Goal: Transaction & Acquisition: Purchase product/service

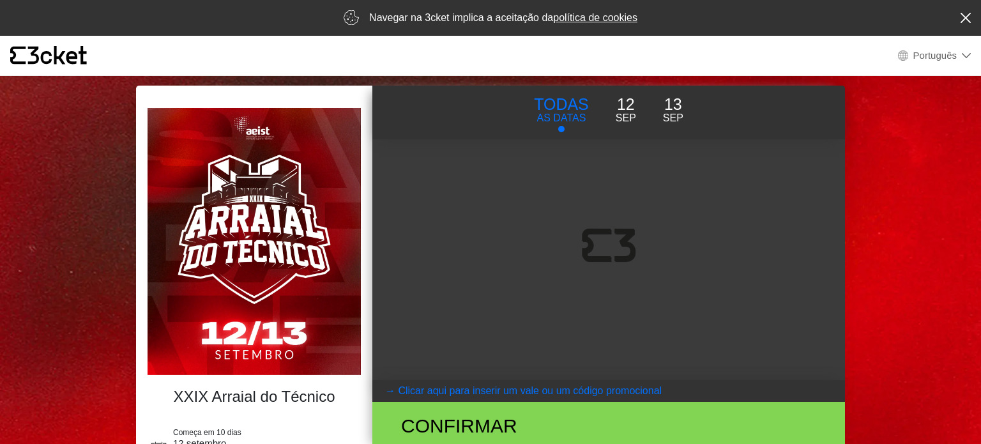
select select "pt_PT"
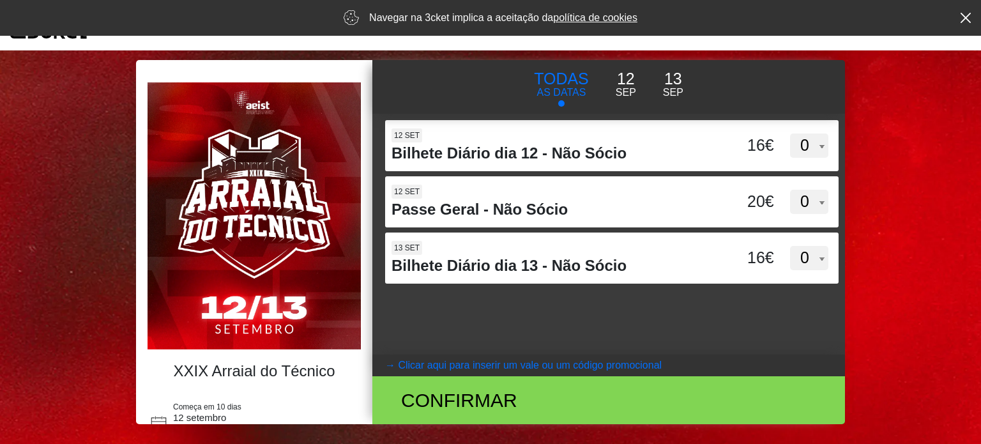
scroll to position [24, 0]
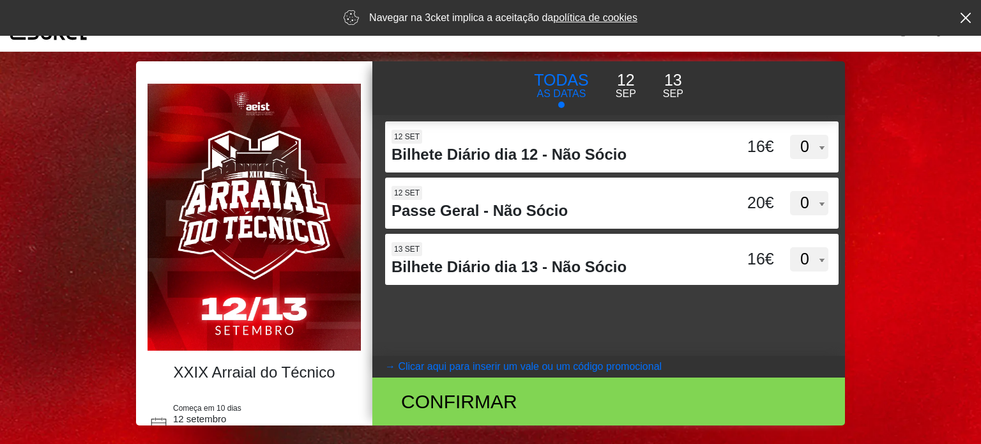
click at [522, 365] on coupontext "Clicar aqui para inserir um vale ou um código promocional" at bounding box center [530, 366] width 264 height 11
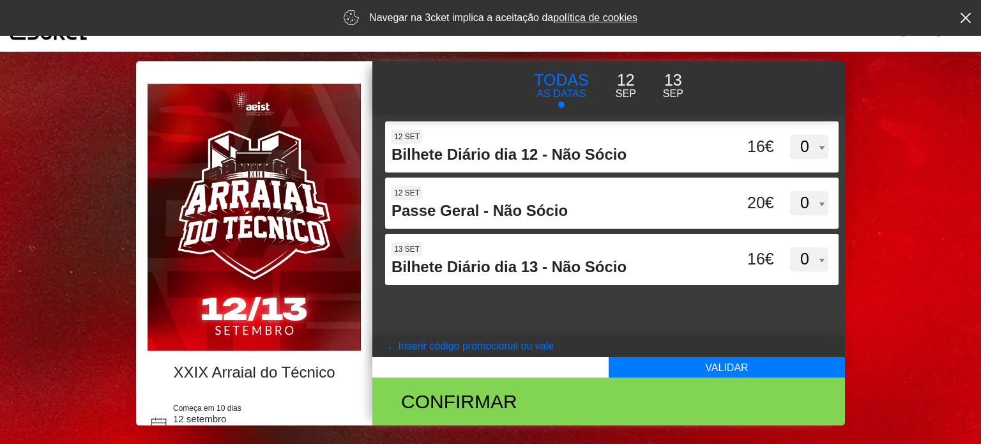
scroll to position [0, 0]
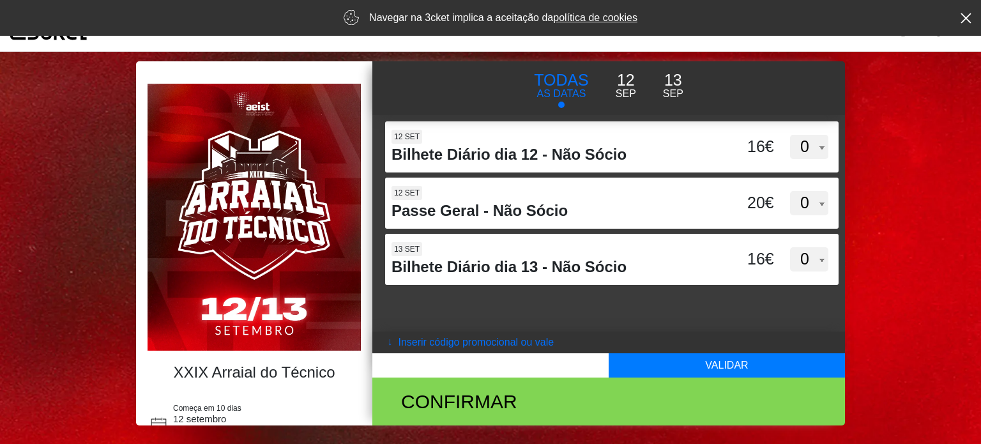
click at [967, 17] on icon at bounding box center [966, 18] width 11 height 10
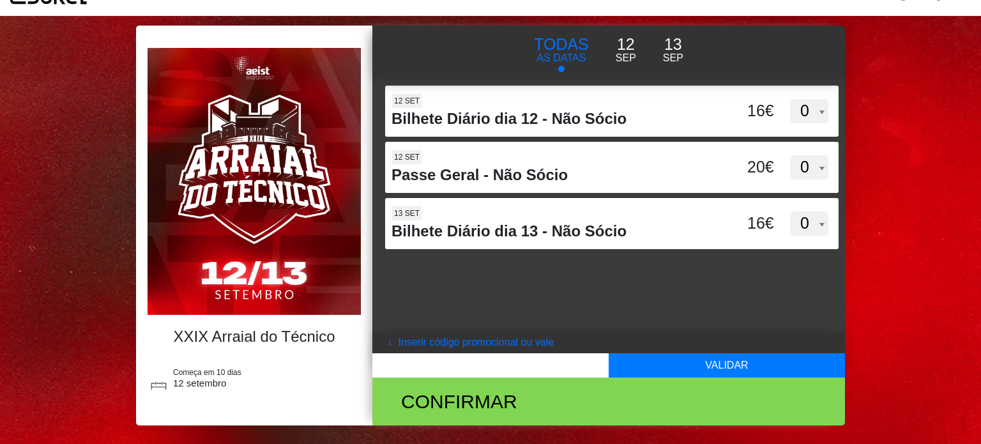
click at [630, 47] on p "12" at bounding box center [626, 45] width 20 height 24
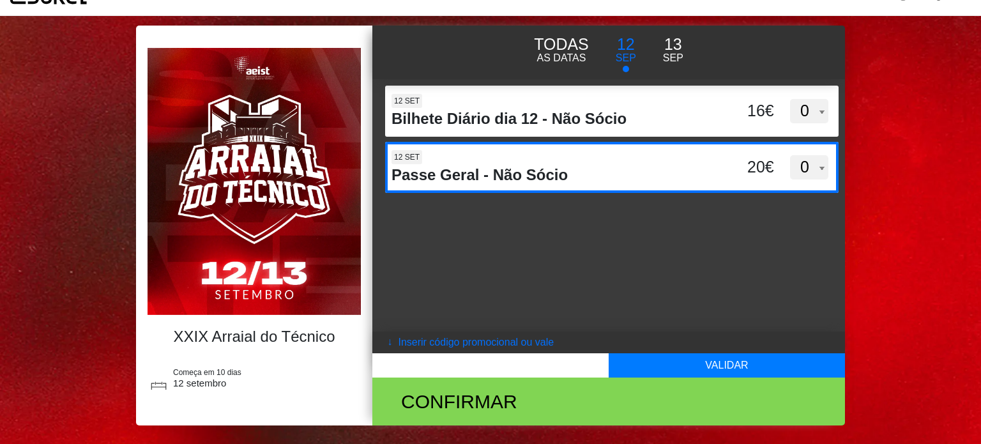
click at [496, 176] on h4 "Passe Geral - Não Sócio" at bounding box center [552, 175] width 321 height 19
click at [496, 161] on input "OXhyc1gzNVQ3VGlmTzZPaVhtWDNzUT09" at bounding box center [490, 151] width 211 height 19
click at [496, 176] on h4 "Passe Geral - Não Sócio" at bounding box center [552, 175] width 321 height 19
click at [496, 161] on input "OXhyc1gzNVQ3VGlmTzZPaVhtWDNzUT09" at bounding box center [490, 151] width 211 height 19
click at [495, 176] on h4 "Passe Geral - Não Sócio" at bounding box center [552, 175] width 321 height 19
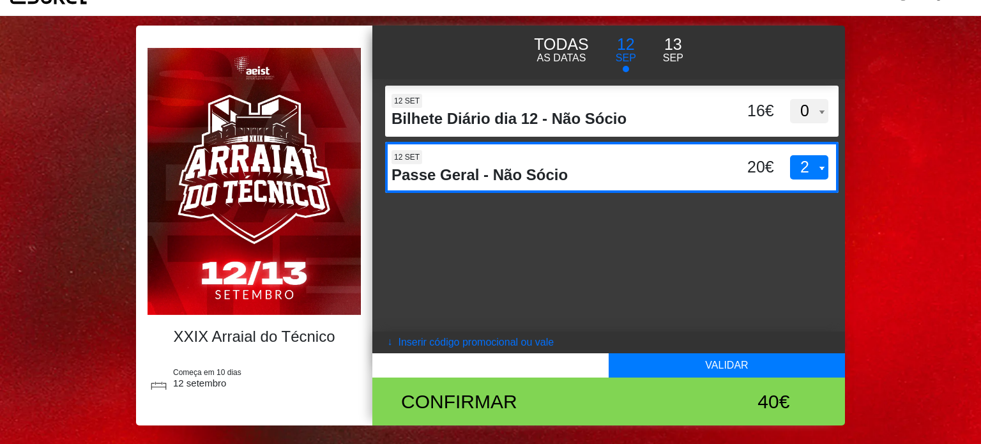
click at [495, 161] on input "OXhyc1gzNVQ3VGlmTzZPaVhtWDNzUT09" at bounding box center [490, 151] width 211 height 19
click at [495, 176] on h4 "Passe Geral - Não Sócio" at bounding box center [552, 175] width 321 height 19
click at [495, 161] on input "OXhyc1gzNVQ3VGlmTzZPaVhtWDNzUT09" at bounding box center [490, 151] width 211 height 19
click at [495, 176] on h4 "Passe Geral - Não Sócio" at bounding box center [552, 175] width 321 height 19
click at [495, 161] on input "OXhyc1gzNVQ3VGlmTzZPaVhtWDNzUT09" at bounding box center [490, 151] width 211 height 19
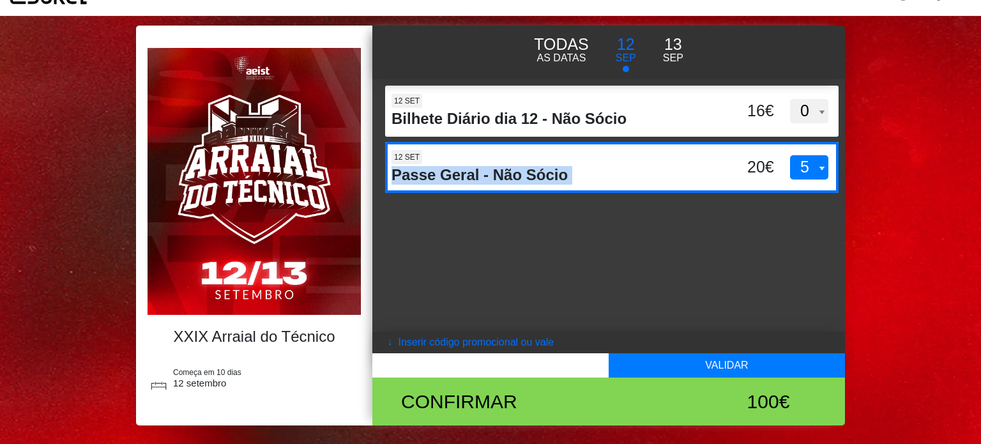
click at [495, 176] on h4 "Passe Geral - Não Sócio" at bounding box center [552, 175] width 321 height 19
click at [495, 161] on input "OXhyc1gzNVQ3VGlmTzZPaVhtWDNzUT09" at bounding box center [490, 151] width 211 height 19
click at [807, 173] on select "0 1 2 3 4 5 6 7 8 9 10 11 12 13 14 15" at bounding box center [809, 167] width 38 height 24
select select "0"
click at [790, 155] on select "0 1 2 3 4 5 6 7 8 9 10 11 12 13 14 15" at bounding box center [809, 167] width 38 height 24
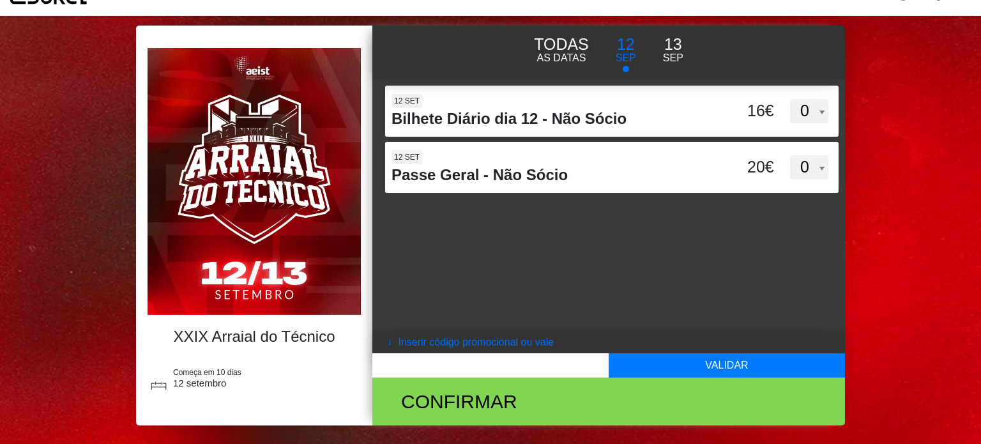
click at [861, 190] on body "× {' '} Português English Português Español Catalan Français XXIX Arraial do Té…" at bounding box center [490, 198] width 981 height 444
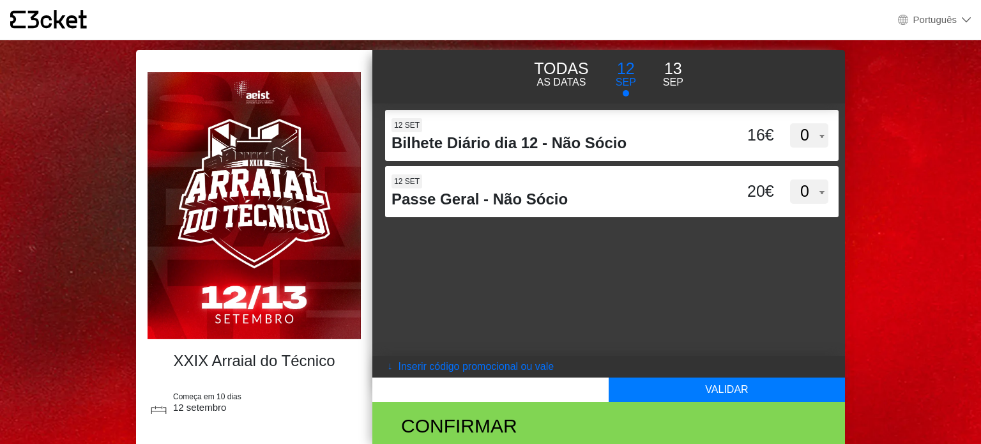
click at [26, 10] on div "{' '} Português English Português Español Catalan Français" at bounding box center [490, 20] width 981 height 40
click at [27, 12] on icon "{' '}" at bounding box center [48, 19] width 77 height 19
click at [522, 383] on input "text" at bounding box center [491, 390] width 236 height 24
click at [507, 367] on coupontext "Inserir código promocional ou vale" at bounding box center [476, 366] width 156 height 11
